Goal: Task Accomplishment & Management: Manage account settings

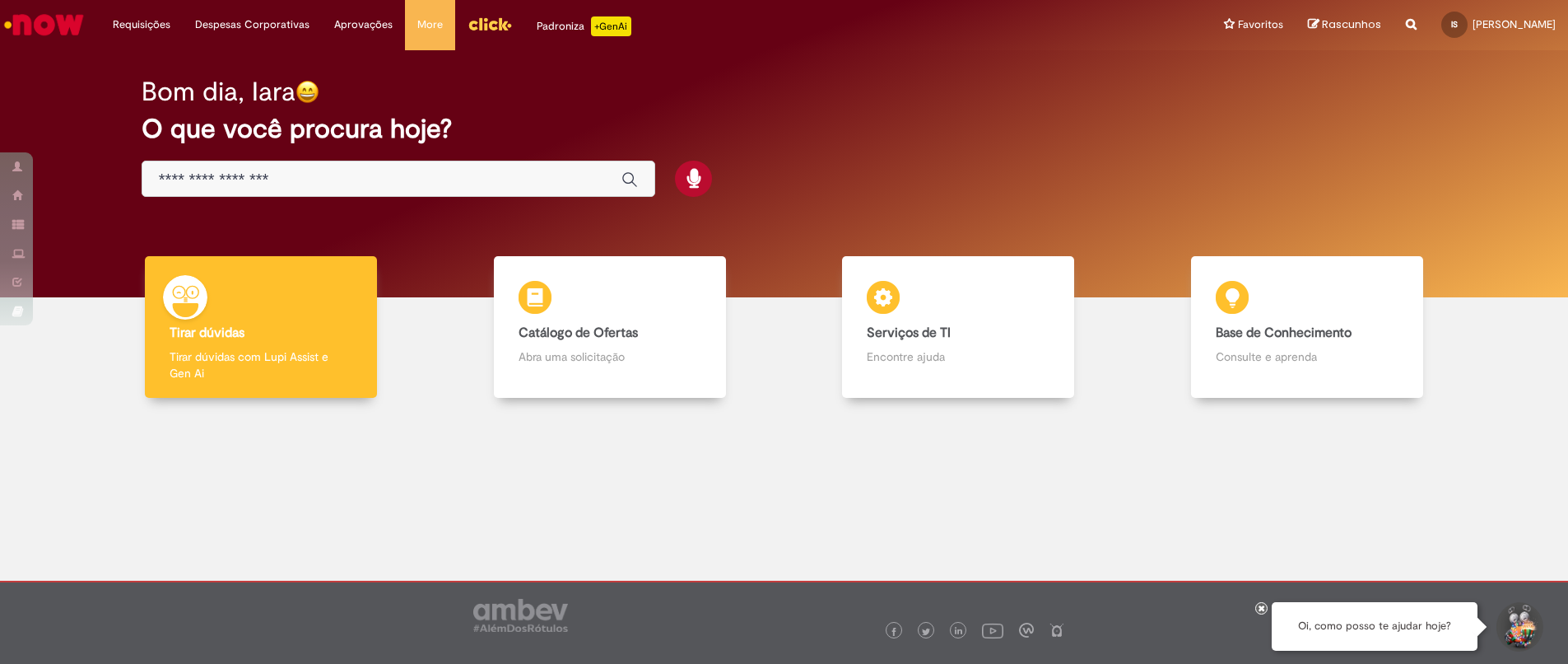
click at [943, 252] on div "Bom dia, Iara O que você procura hoje?" at bounding box center [784, 174] width 1543 height 247
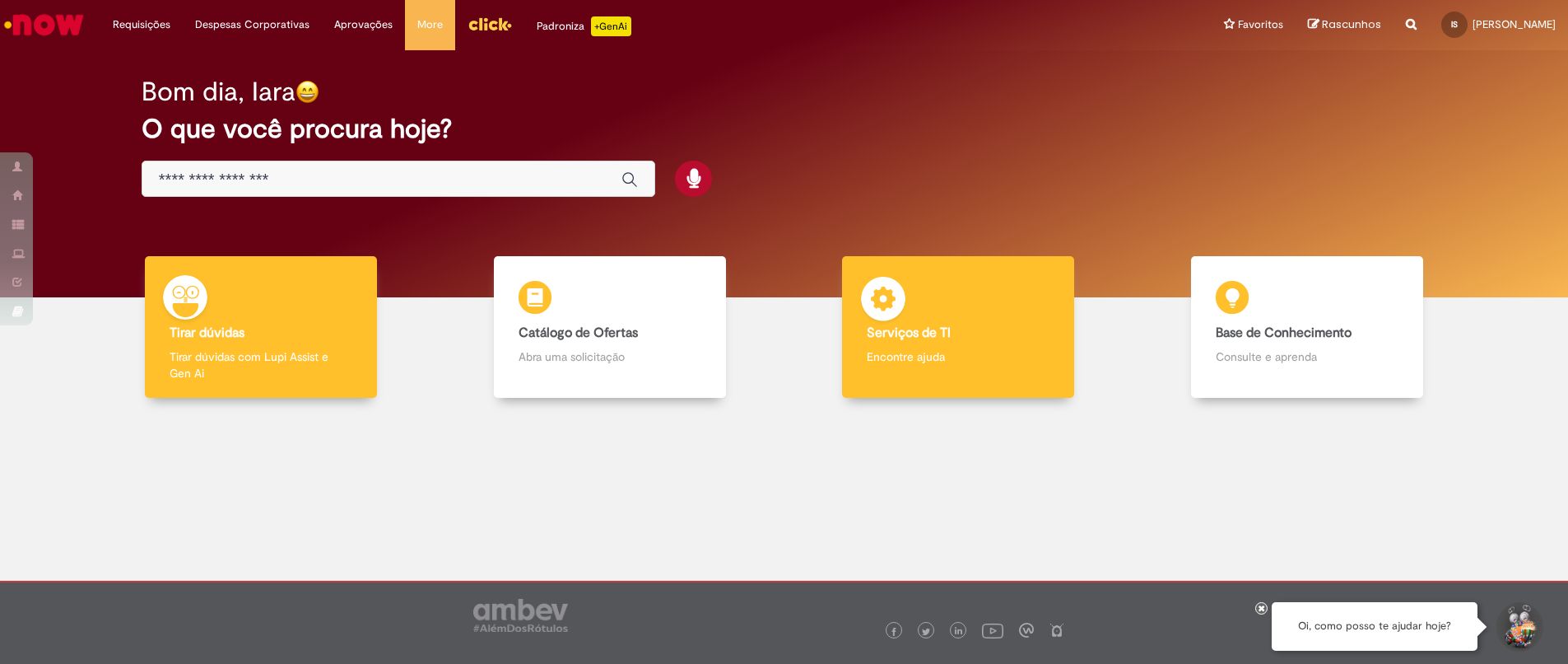
click at [967, 285] on div "Serviços de TI Serviços de TI Encontre ajuda" at bounding box center [958, 327] width 232 height 142
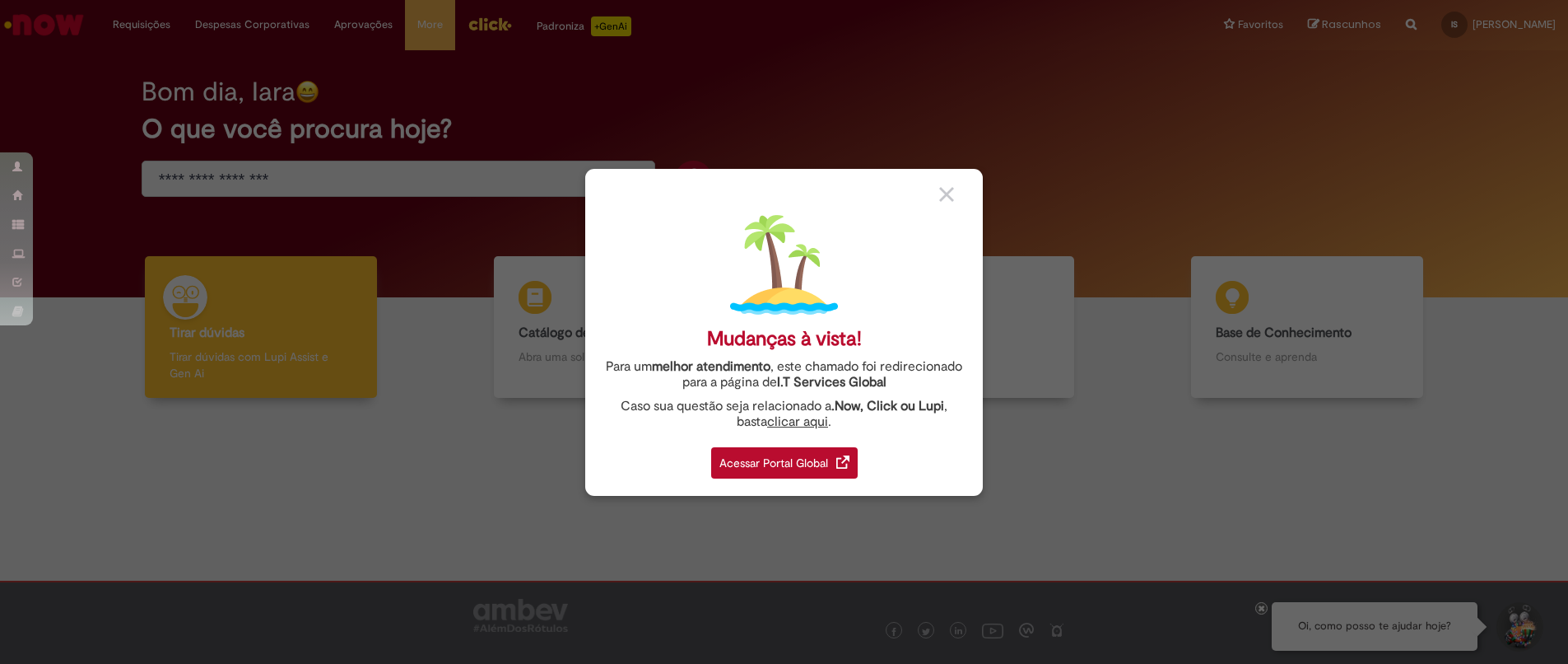
click at [799, 446] on link "Acessar Portal Global" at bounding box center [784, 457] width 146 height 41
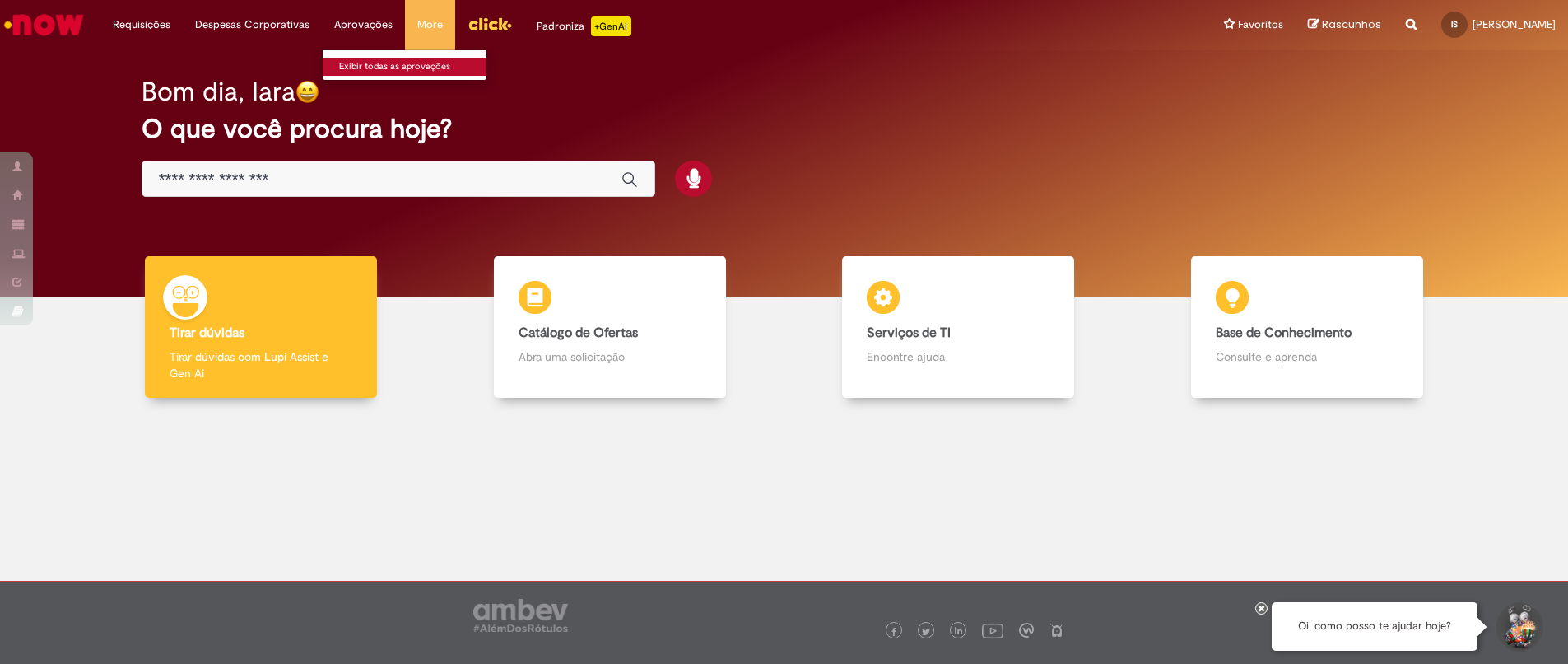
click at [365, 60] on link "Exibir todas as aprovações" at bounding box center [413, 66] width 181 height 18
